Goal: Task Accomplishment & Management: Use online tool/utility

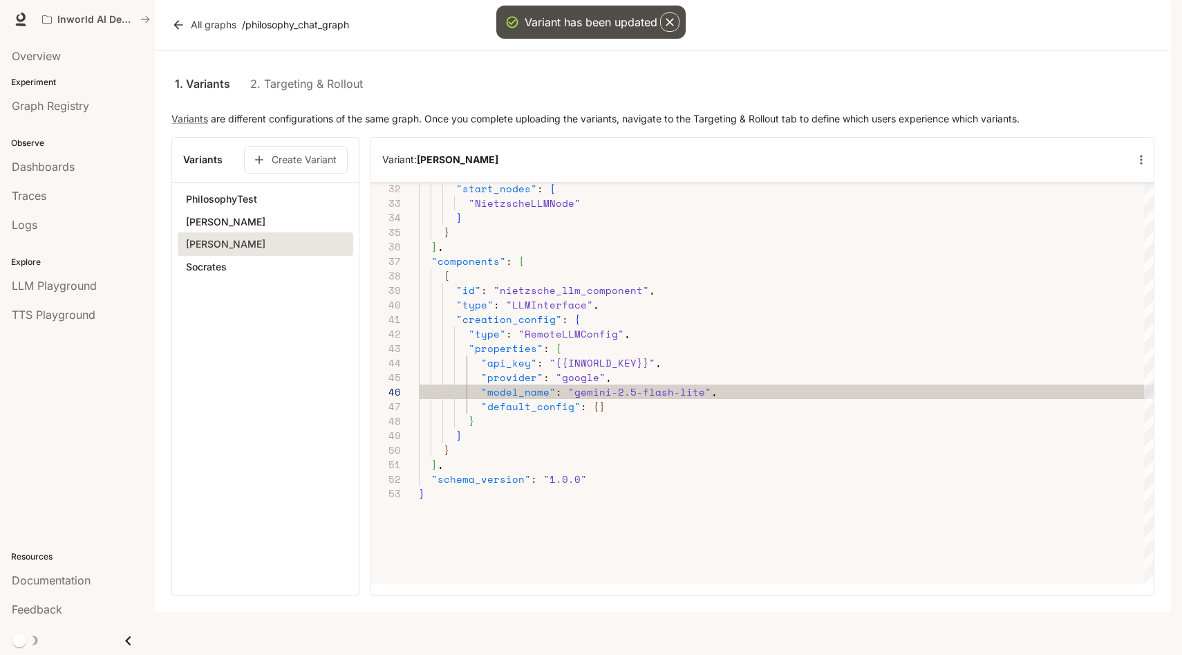
scroll to position [145, 207]
click at [593, 100] on div "1. Variants 2. Targeting & Rollout" at bounding box center [662, 83] width 983 height 33
click at [595, 182] on div "Variant: [PERSON_NAME]" at bounding box center [762, 160] width 783 height 44
click at [609, 144] on div "1. Variants 2. Targeting & Rollout Variants are different configurations of the…" at bounding box center [662, 331] width 983 height 528
click at [327, 100] on link "2. Targeting & Rollout" at bounding box center [306, 83] width 113 height 33
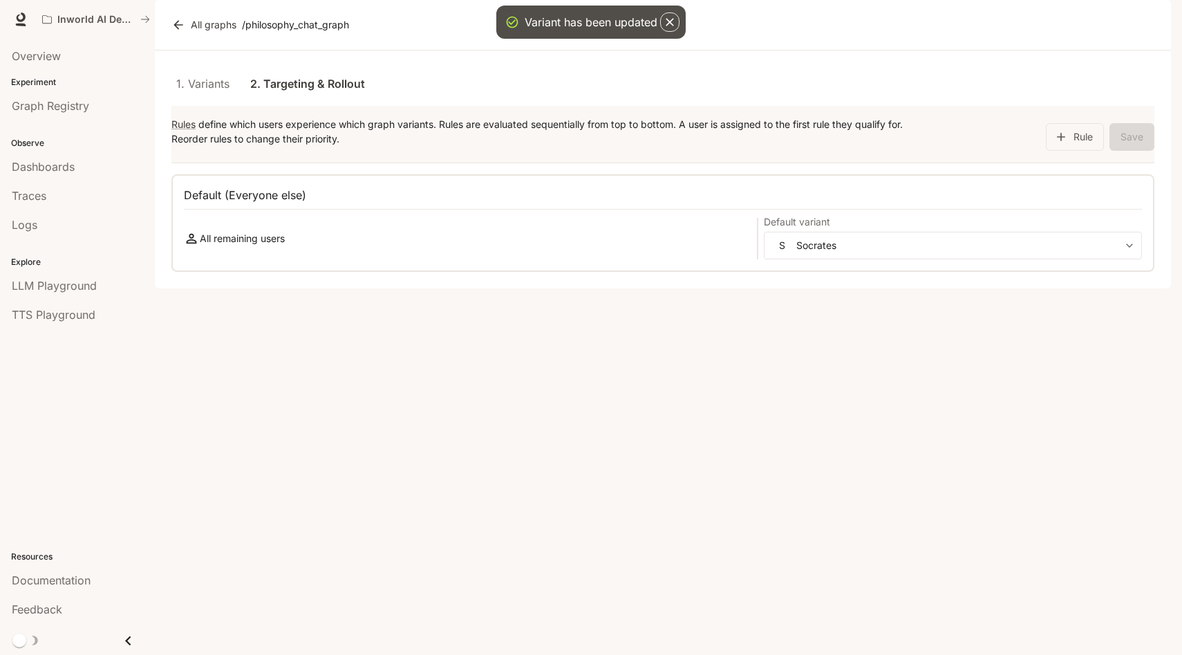
click at [206, 100] on link "1. Variants" at bounding box center [202, 83] width 62 height 33
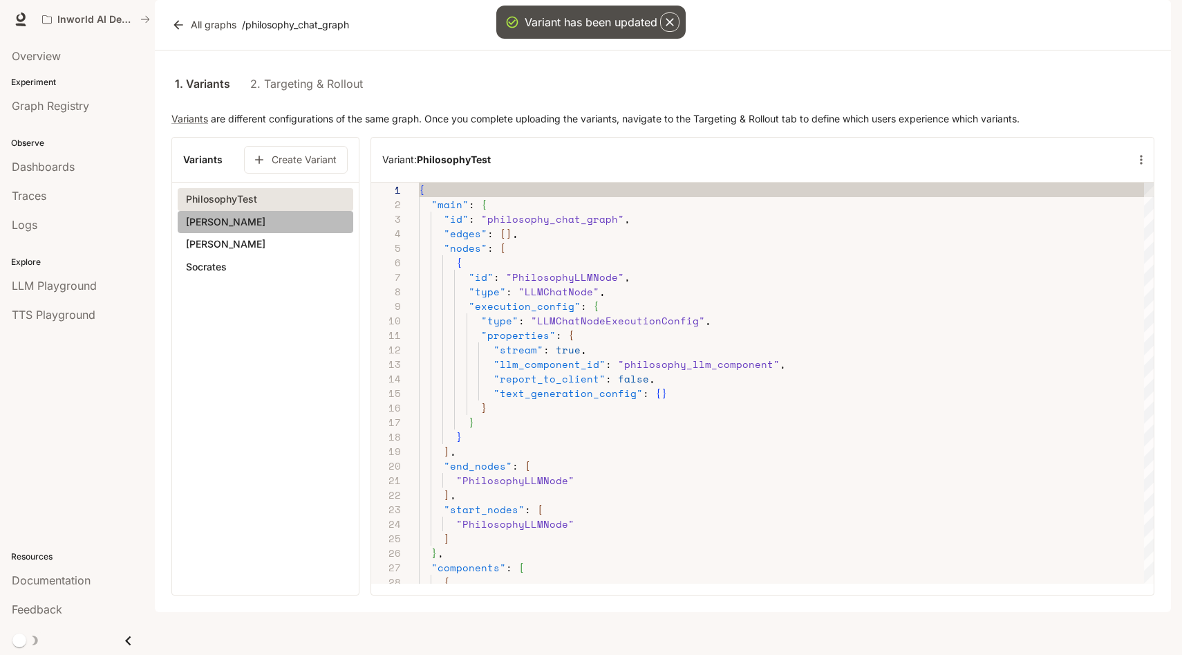
click at [274, 234] on button "[PERSON_NAME]" at bounding box center [266, 222] width 176 height 24
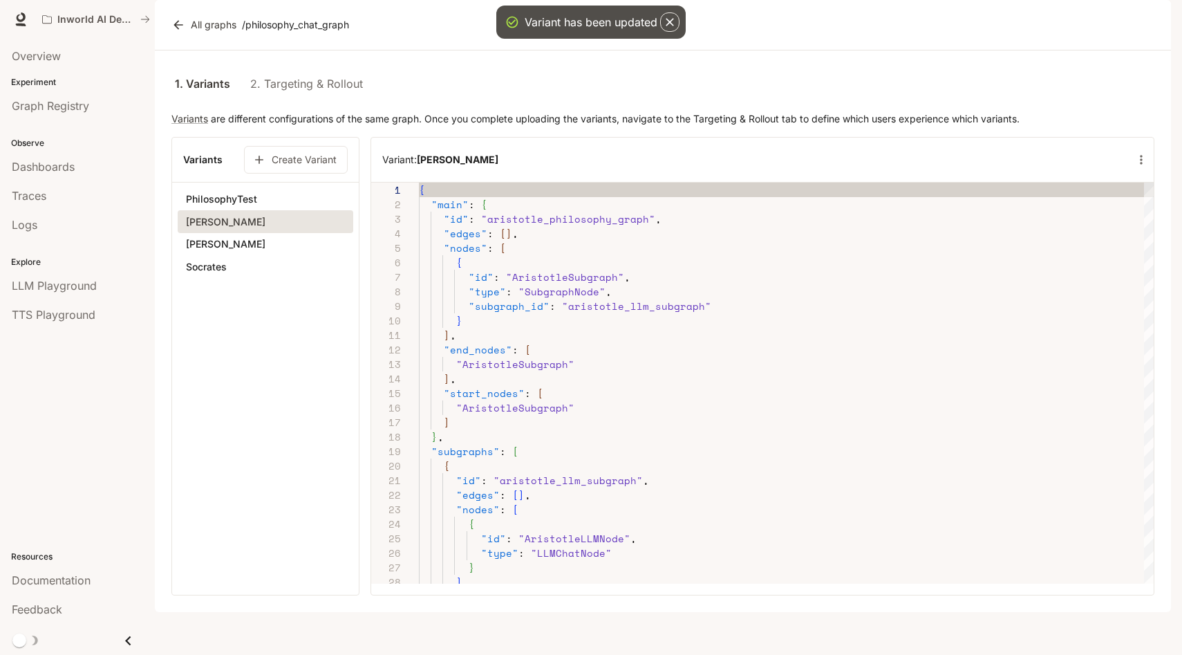
click at [272, 256] on button "[PERSON_NAME]" at bounding box center [266, 244] width 176 height 24
click at [270, 279] on button "Socrates" at bounding box center [266, 267] width 176 height 24
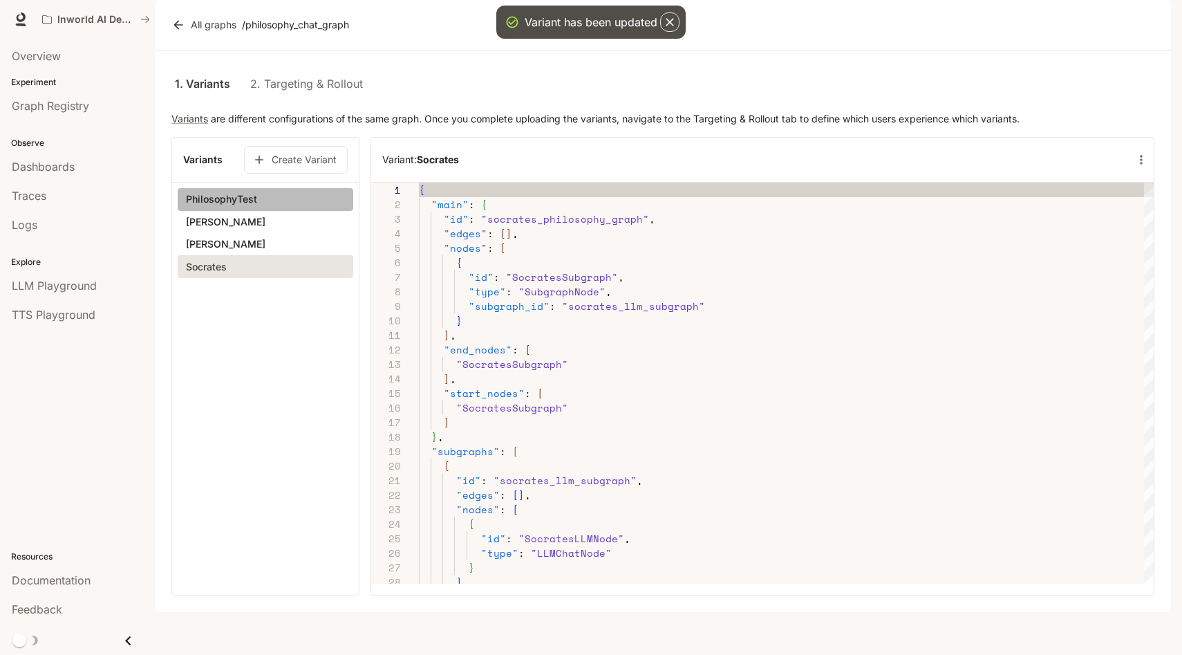
click at [277, 211] on button "PhilosophyTest" at bounding box center [266, 199] width 176 height 23
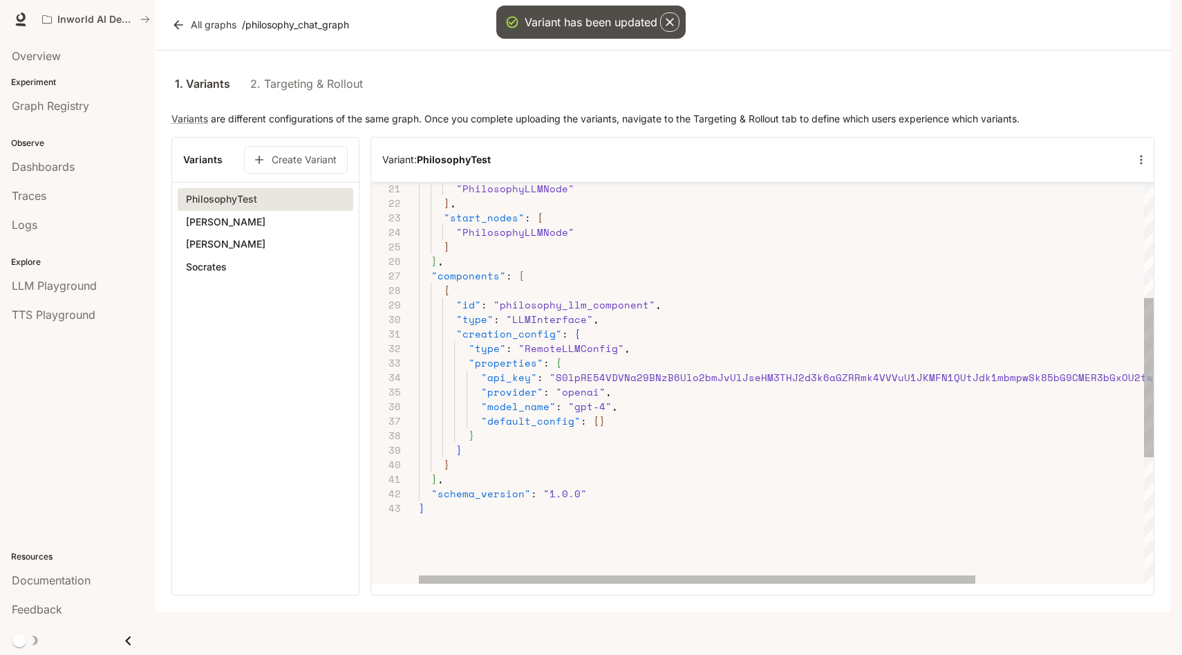
type button "[object Object]"
